Goal: Check status

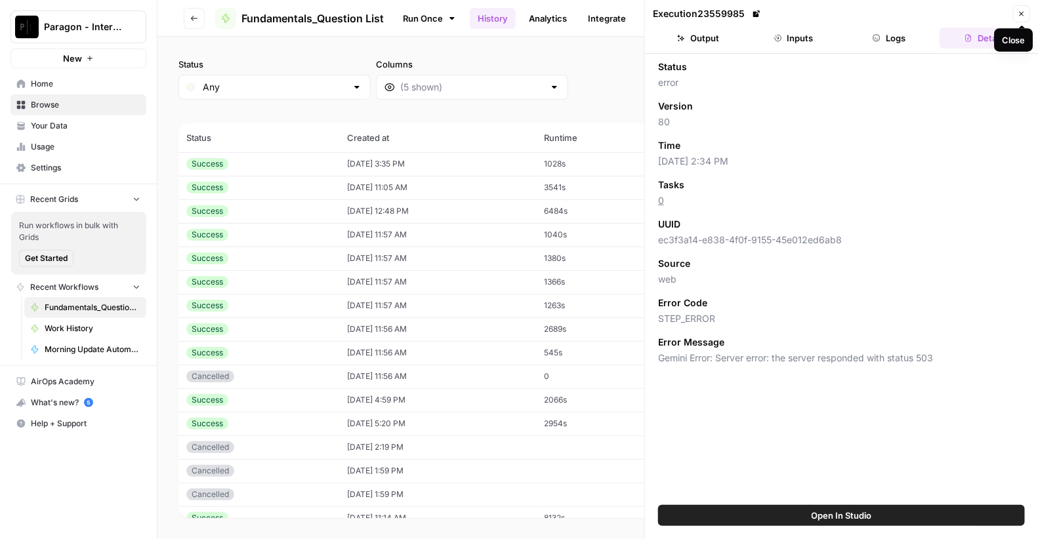
click at [1026, 14] on button "Close" at bounding box center [1021, 13] width 17 height 17
